Goal: Navigation & Orientation: Find specific page/section

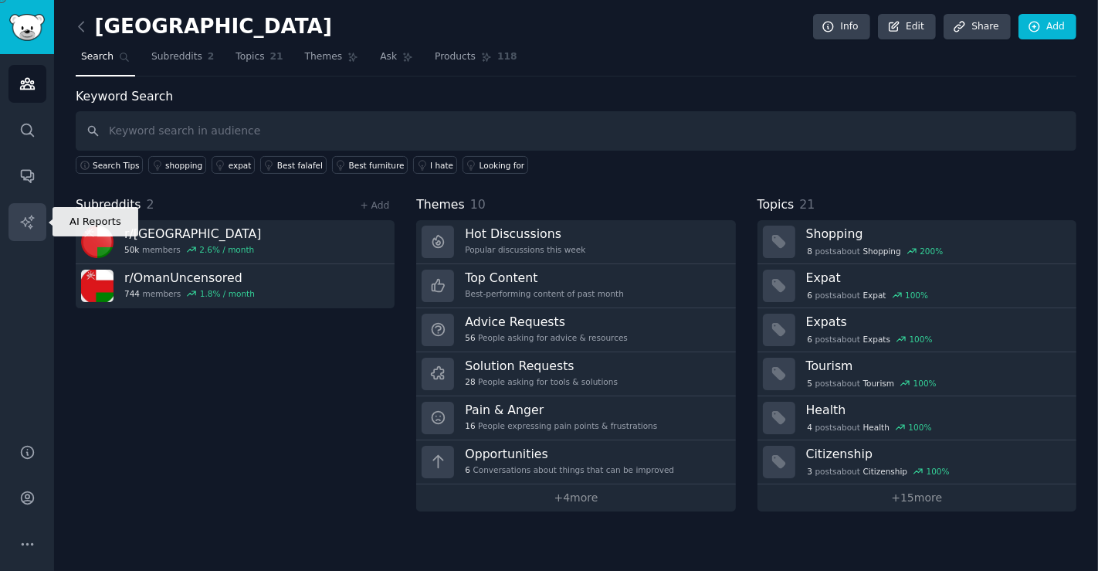
click at [23, 222] on icon "Sidebar" at bounding box center [27, 222] width 16 height 16
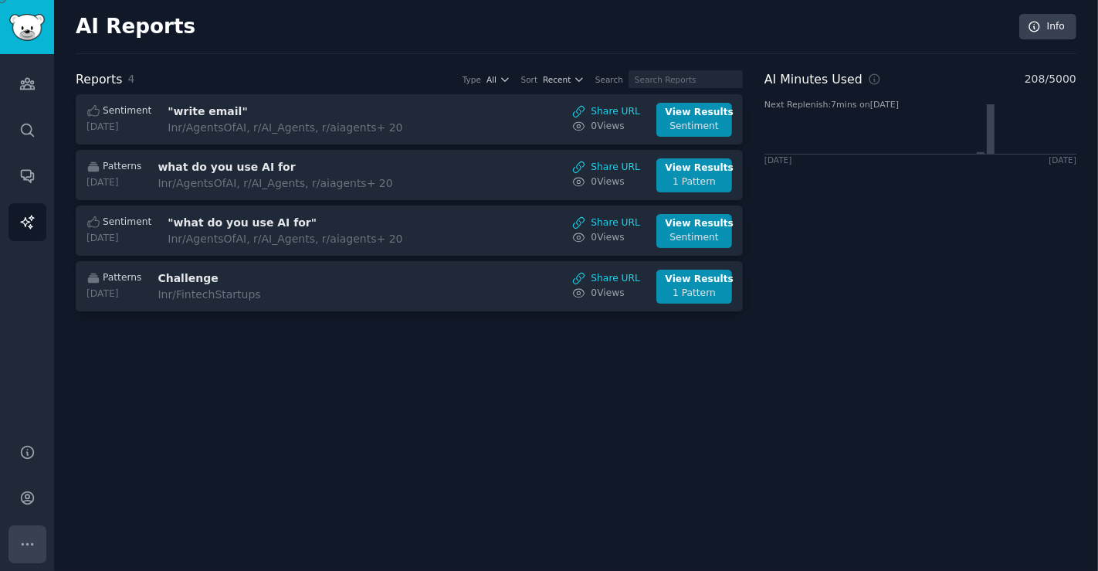
click at [24, 538] on icon "Sidebar" at bounding box center [27, 544] width 16 height 16
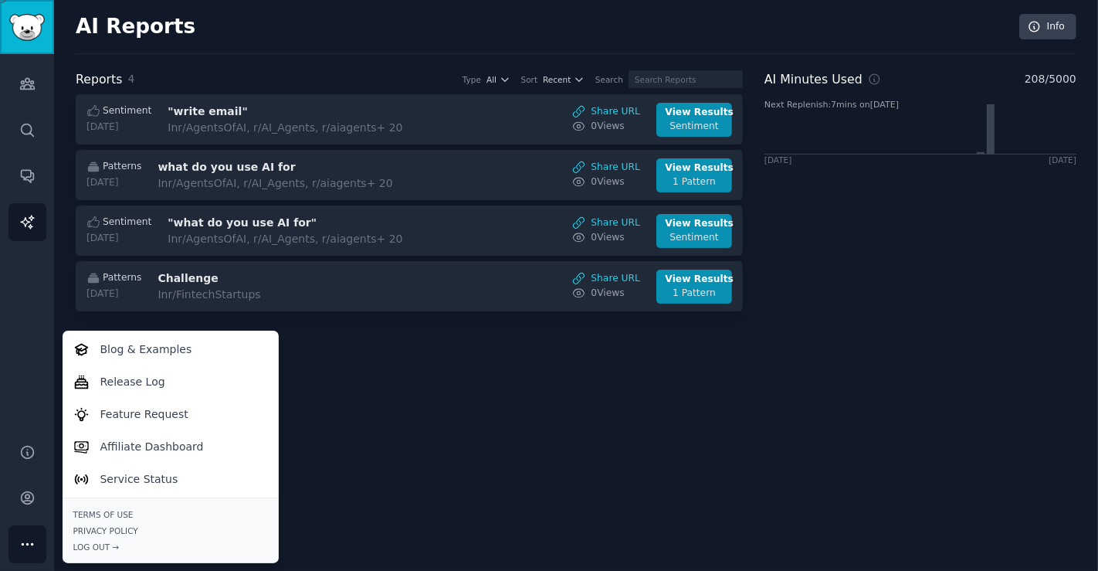
click at [46, 31] on link "Sidebar" at bounding box center [27, 27] width 54 height 54
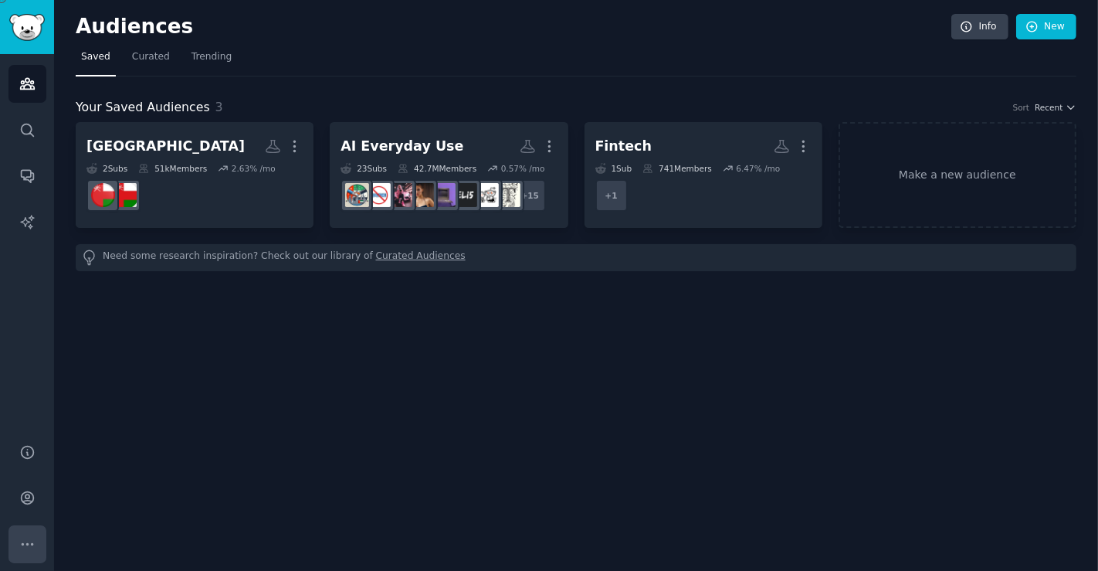
click at [29, 541] on button "More" at bounding box center [27, 544] width 38 height 38
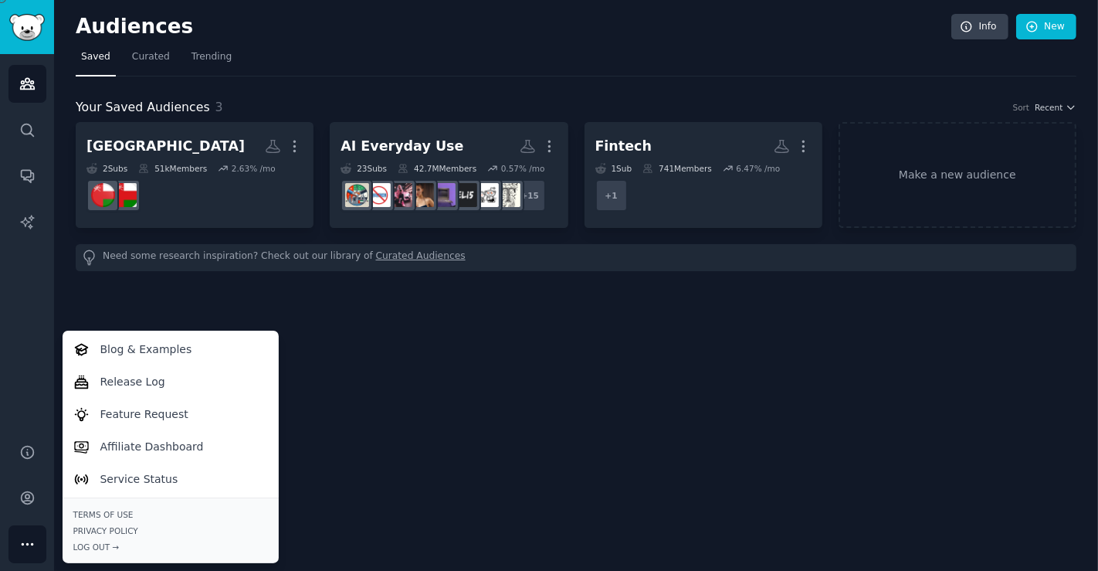
click at [439, 351] on div "Audiences Info New Saved Curated Trending Your Saved Audiences 3 Sort Recent Om…" at bounding box center [576, 285] width 1044 height 571
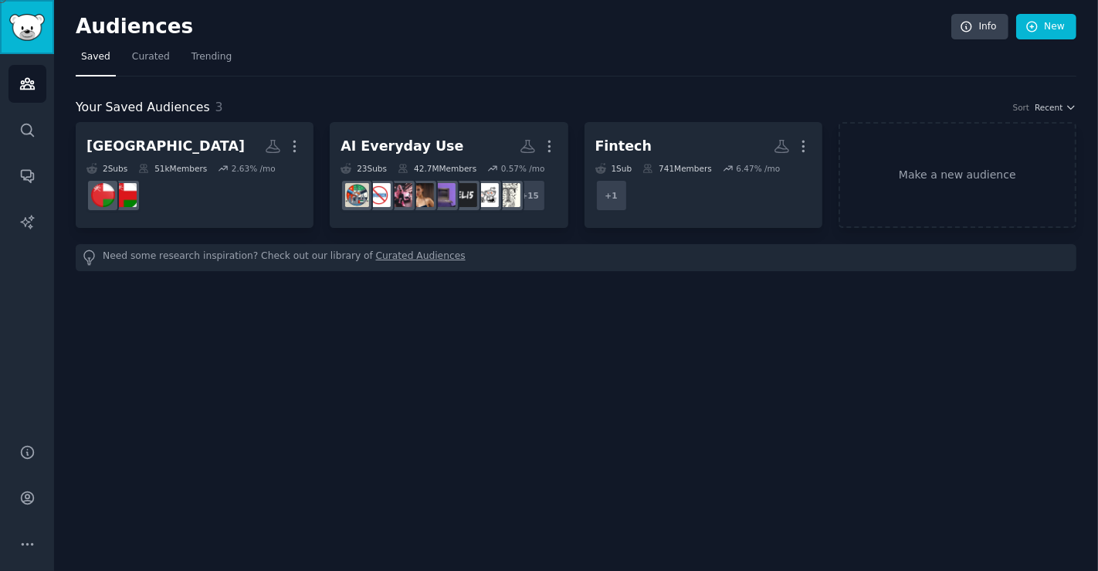
click at [35, 18] on img "Sidebar" at bounding box center [27, 27] width 36 height 27
click at [994, 22] on link "Info" at bounding box center [979, 27] width 57 height 26
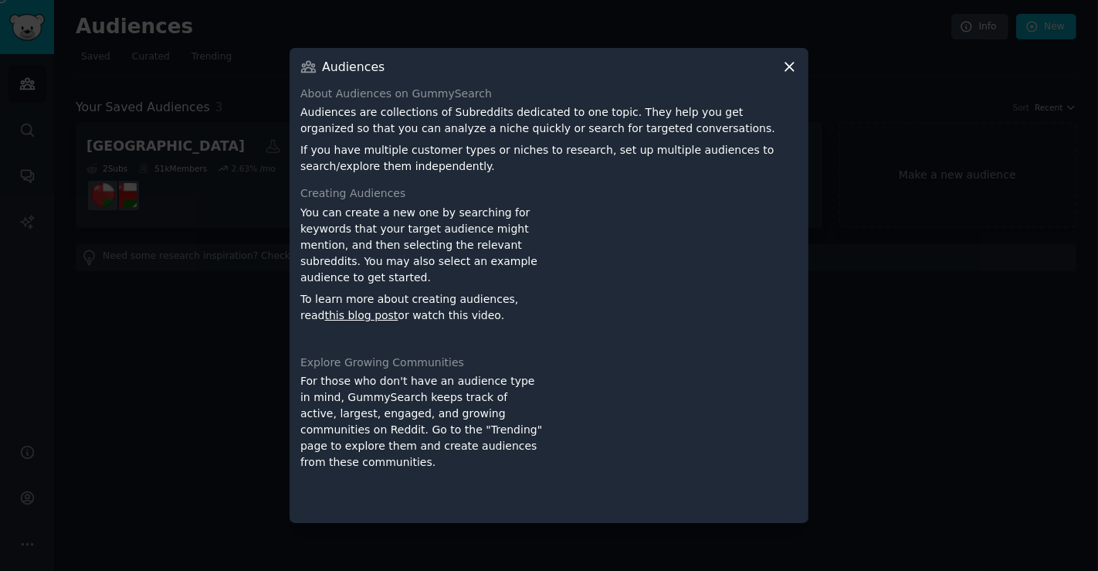
click at [784, 69] on icon at bounding box center [789, 67] width 16 height 16
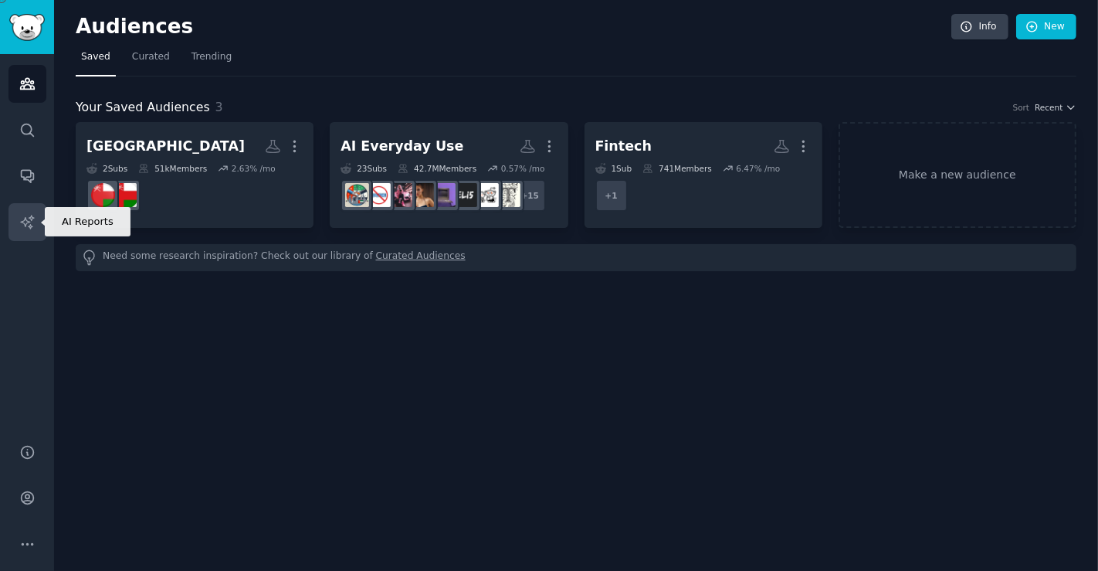
click at [37, 227] on link "AI Reports" at bounding box center [27, 222] width 38 height 38
